Goal: Information Seeking & Learning: Learn about a topic

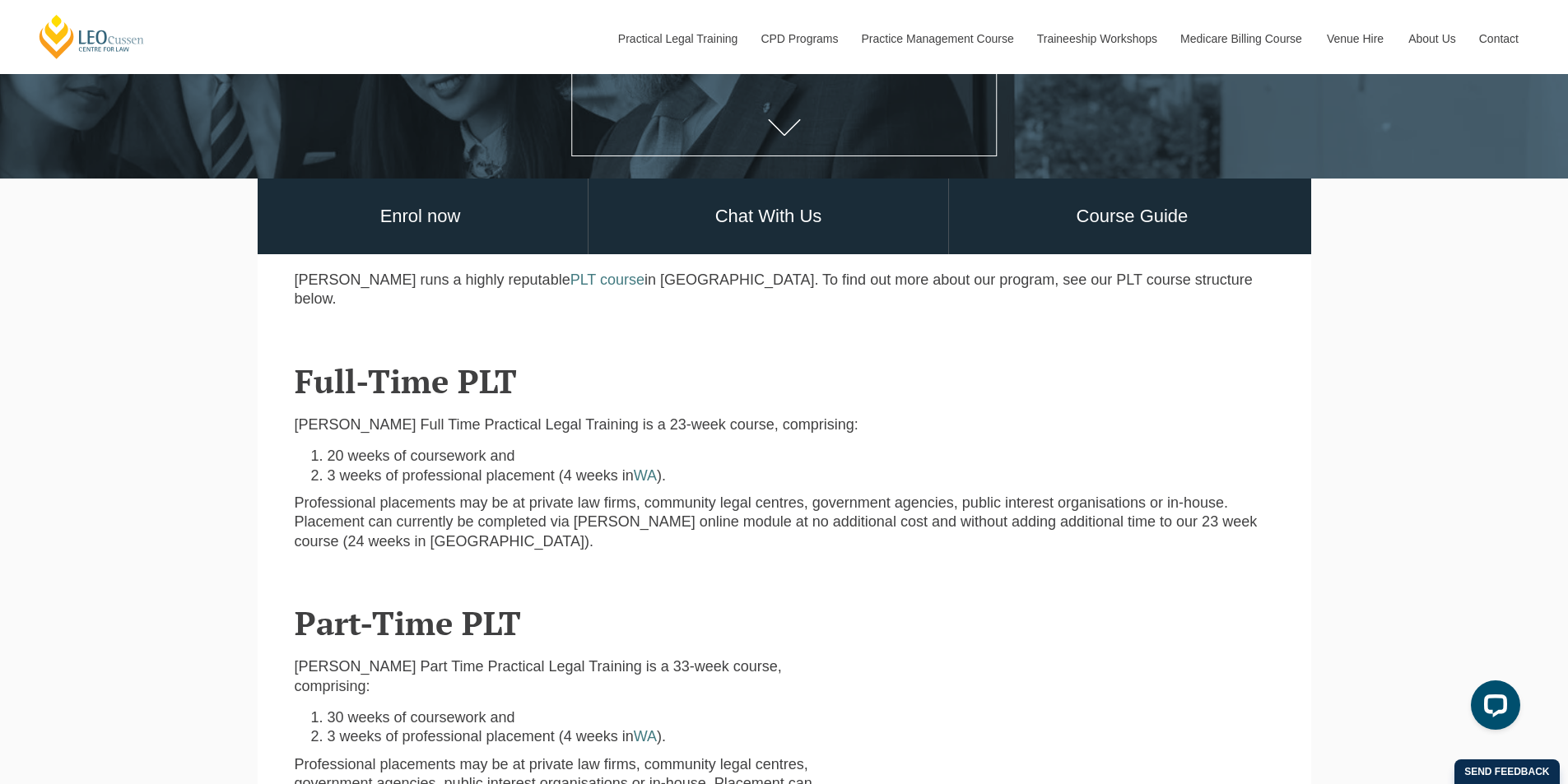
scroll to position [411, 0]
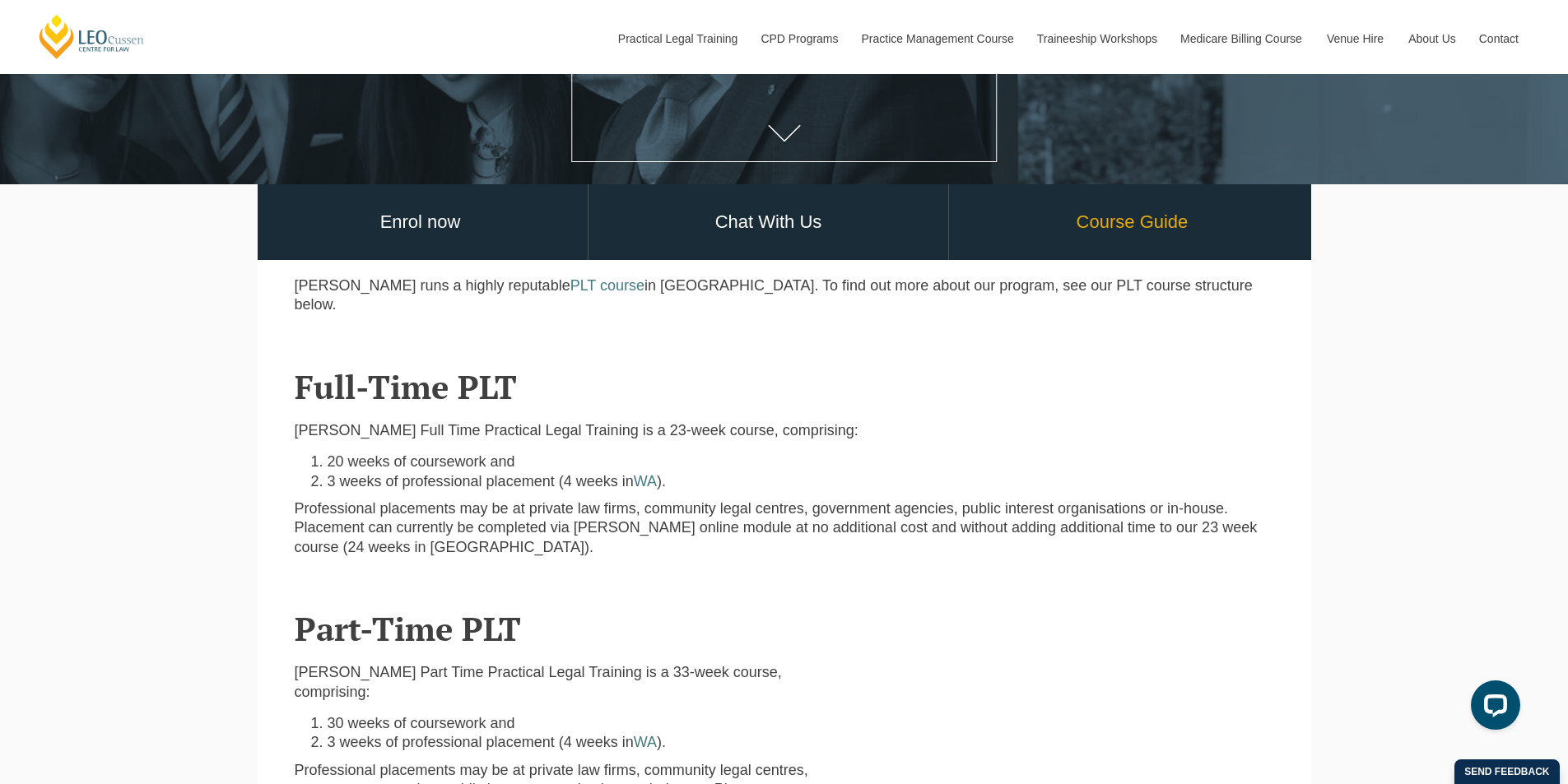
click at [1152, 235] on link "Course Guide" at bounding box center [1131, 222] width 365 height 77
